Goal: Find specific page/section: Find specific page/section

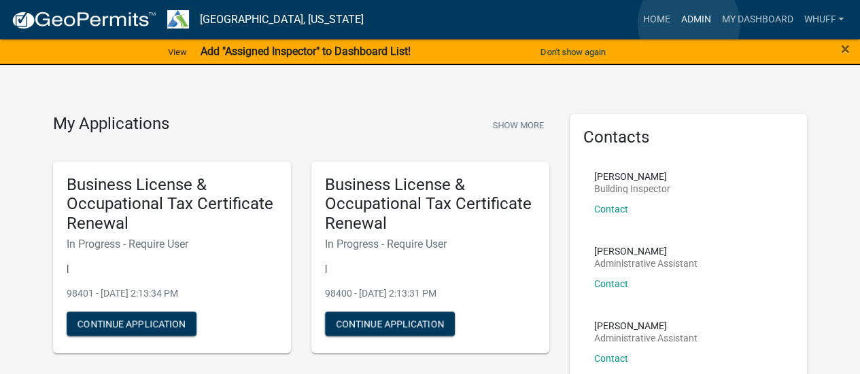
click at [688, 24] on link "Admin" at bounding box center [695, 20] width 41 height 26
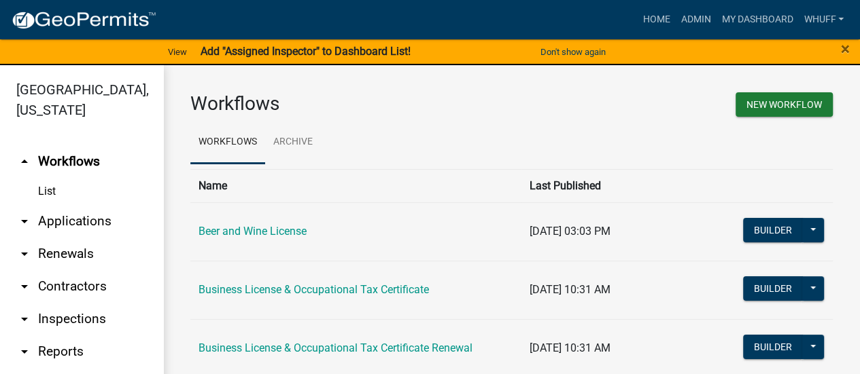
click at [95, 221] on link "arrow_drop_down Applications" at bounding box center [81, 221] width 163 height 33
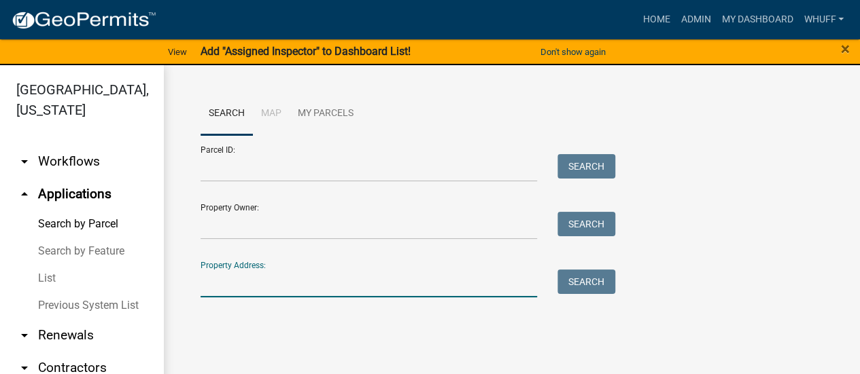
click at [307, 287] on input "Property Address:" at bounding box center [368, 284] width 336 height 28
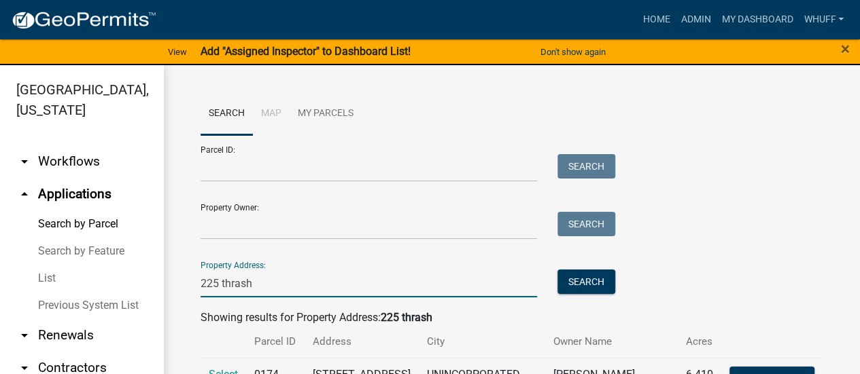
scroll to position [71, 0]
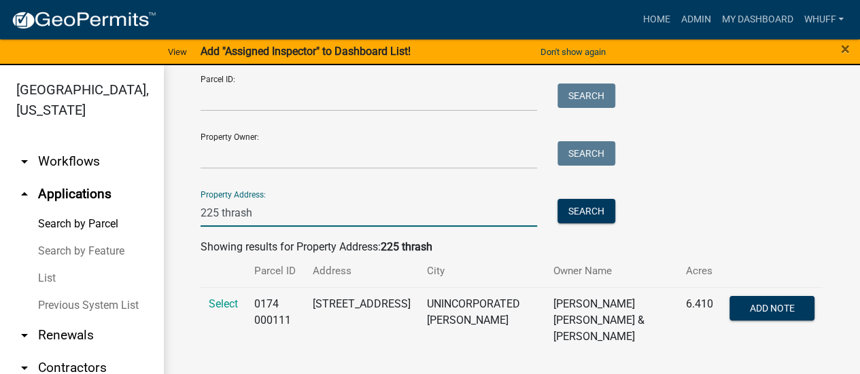
type input "225 thrash"
